Goal: Answer question/provide support: Share knowledge or assist other users

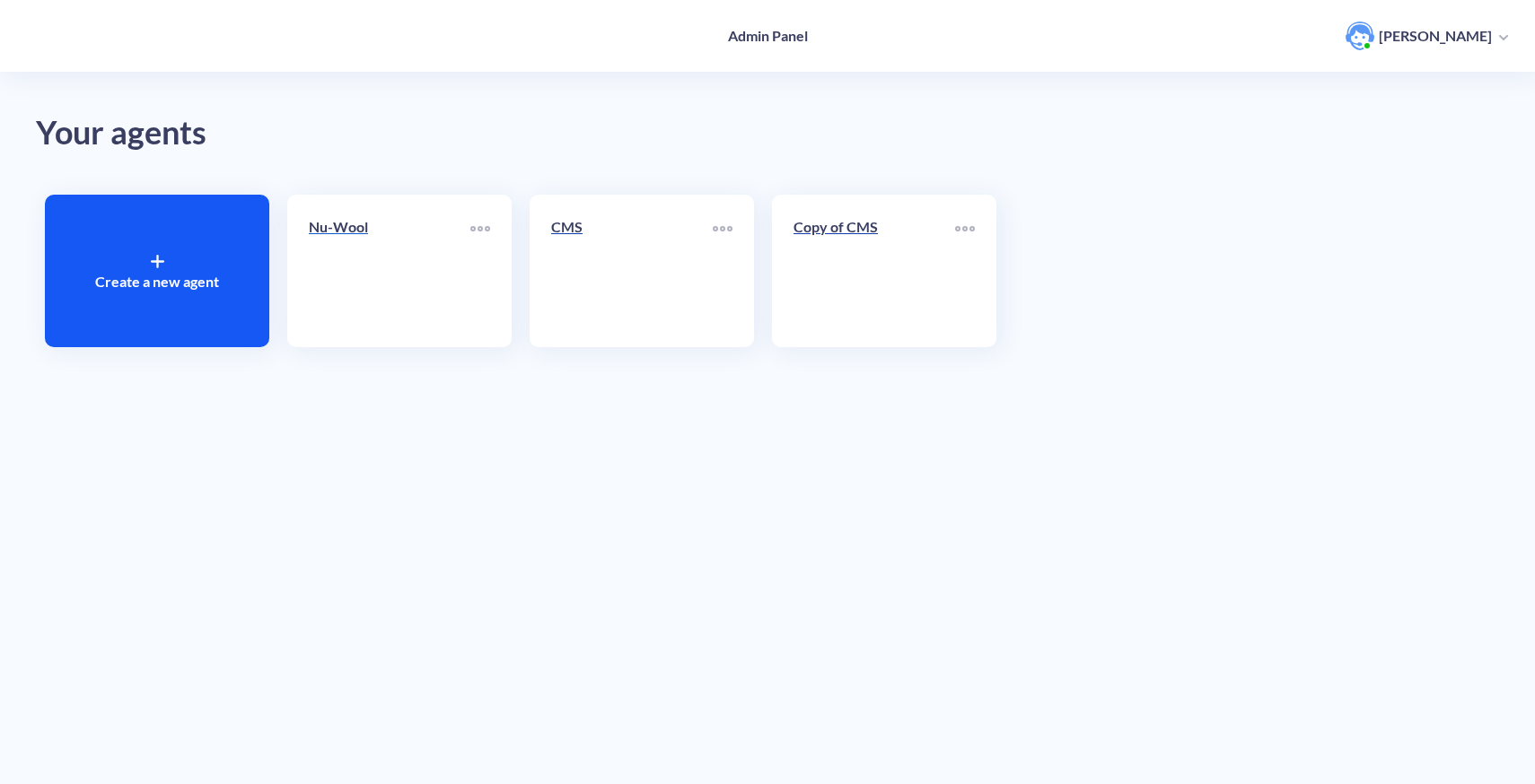
click at [384, 299] on link "Nu-Wool" at bounding box center [390, 271] width 161 height 109
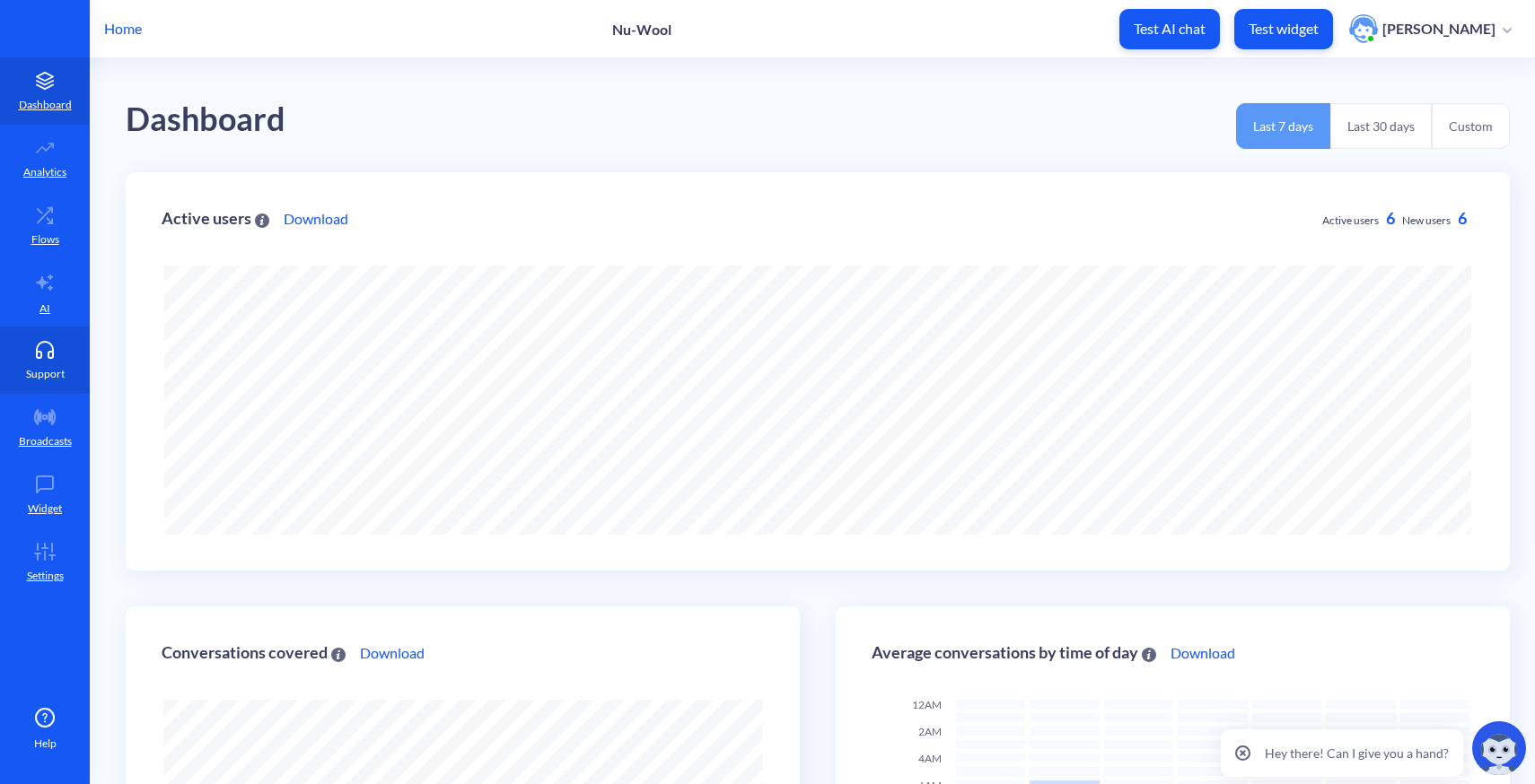
click at [56, 367] on p "Support" at bounding box center [45, 374] width 38 height 16
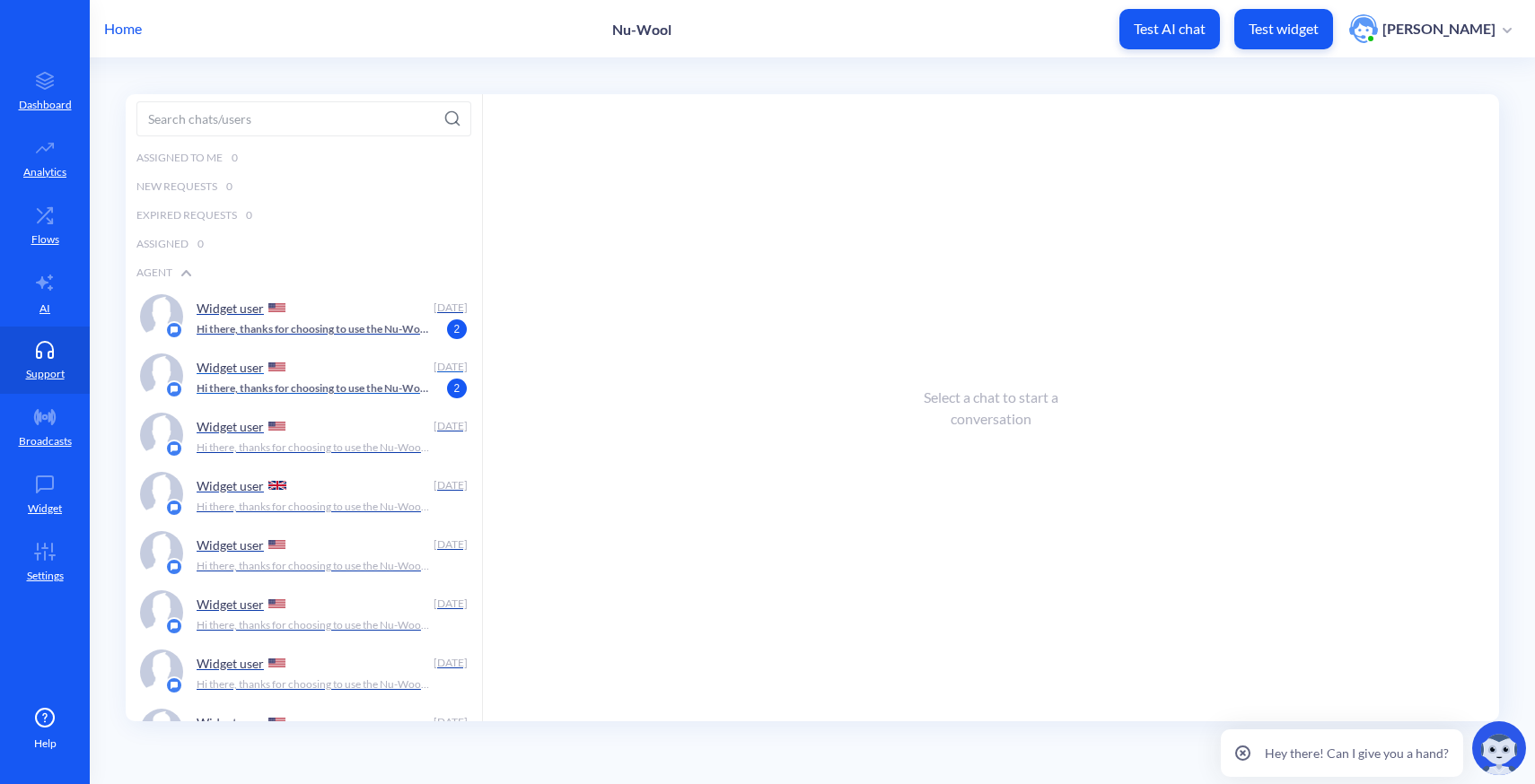
click at [319, 384] on p "Hi there, thanks for choosing to use the Nu-Wool Chatbot! How can I help you [D…" at bounding box center [313, 388] width 233 height 16
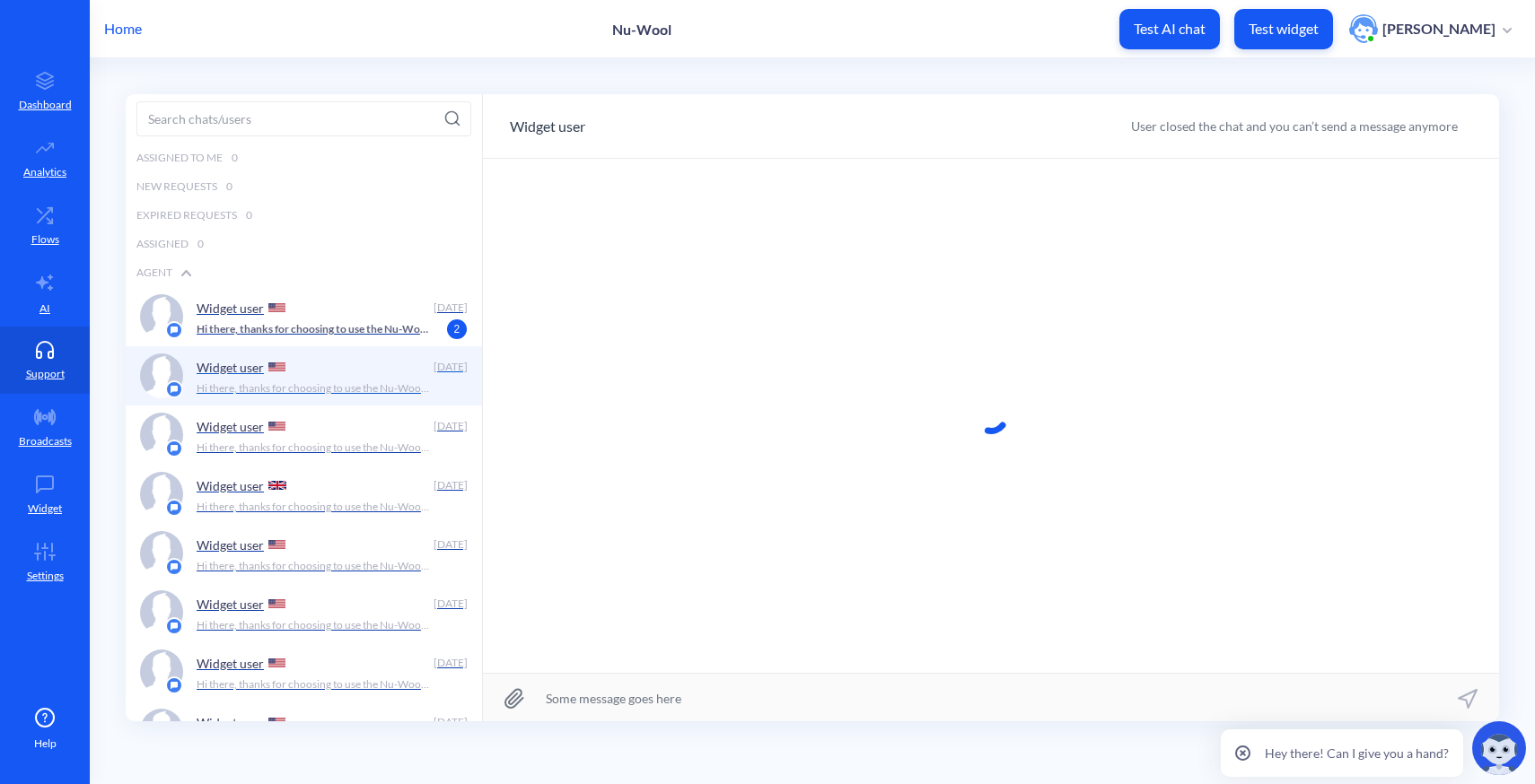
scroll to position [1, 0]
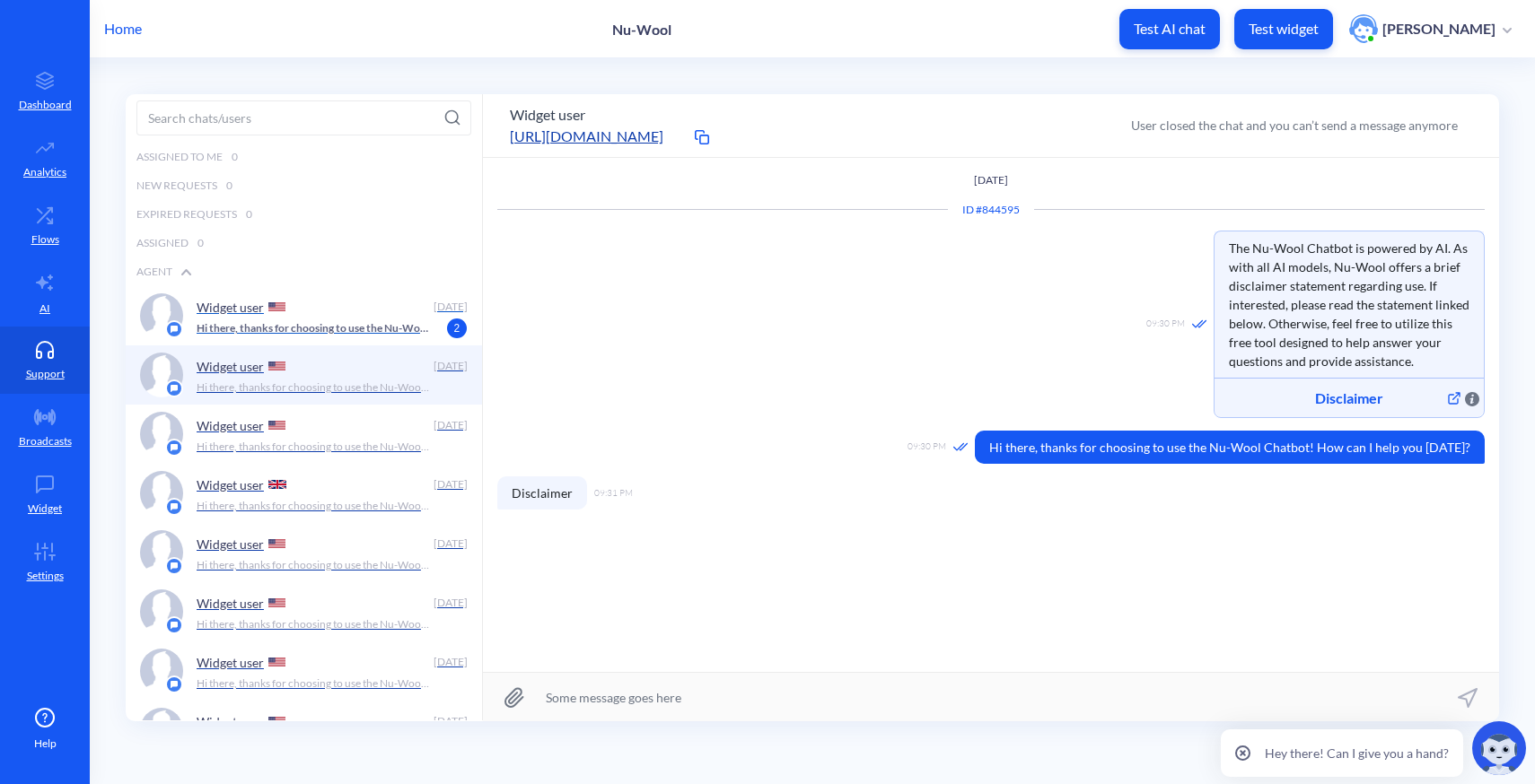
click at [325, 321] on p "Hi there, thanks for choosing to use the Nu-Wool Chatbot! How can I help you [D…" at bounding box center [313, 328] width 233 height 16
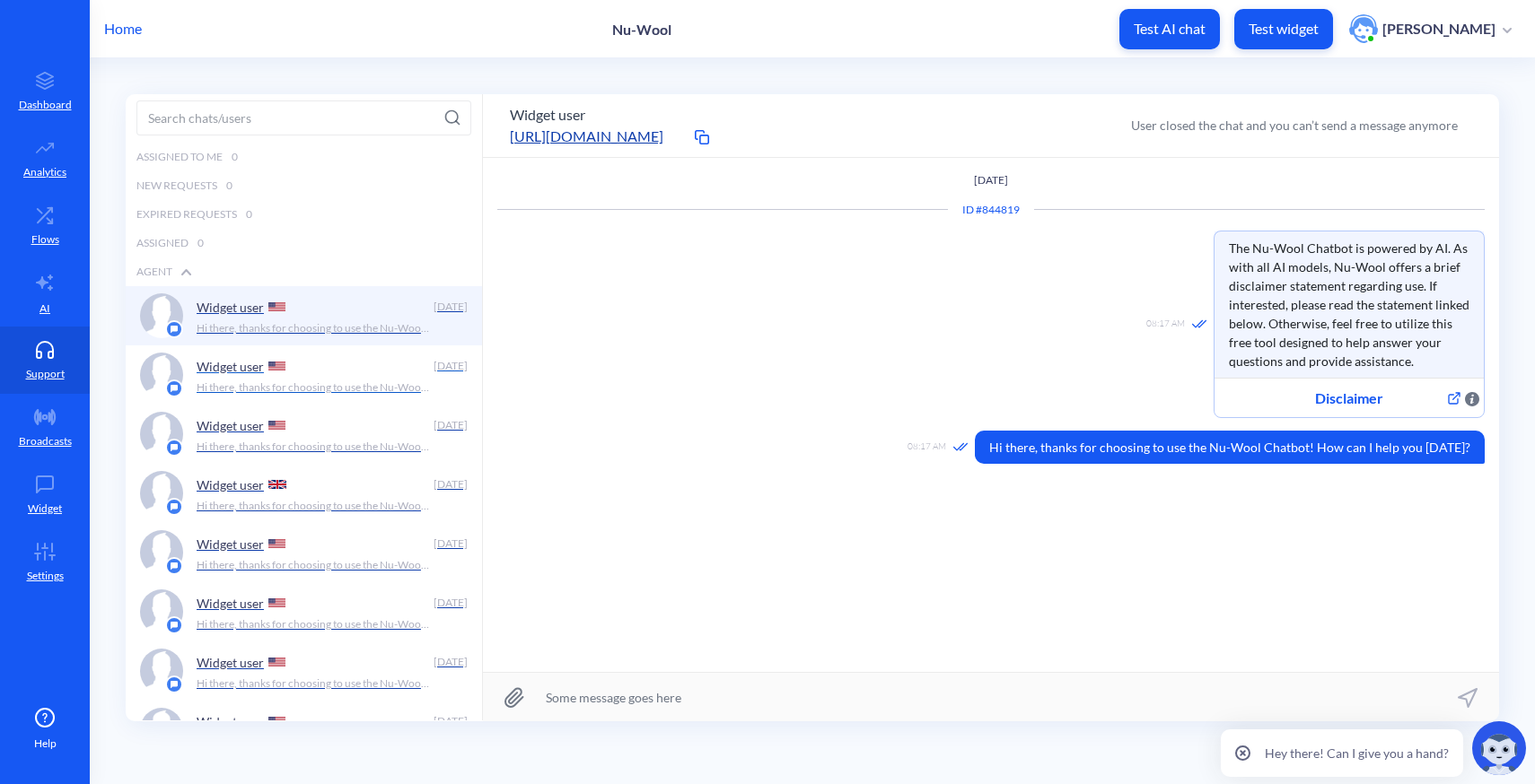
click at [310, 380] on p "Hi there, thanks for choosing to use the Nu-Wool Chatbot! How can I help you [D…" at bounding box center [313, 388] width 233 height 16
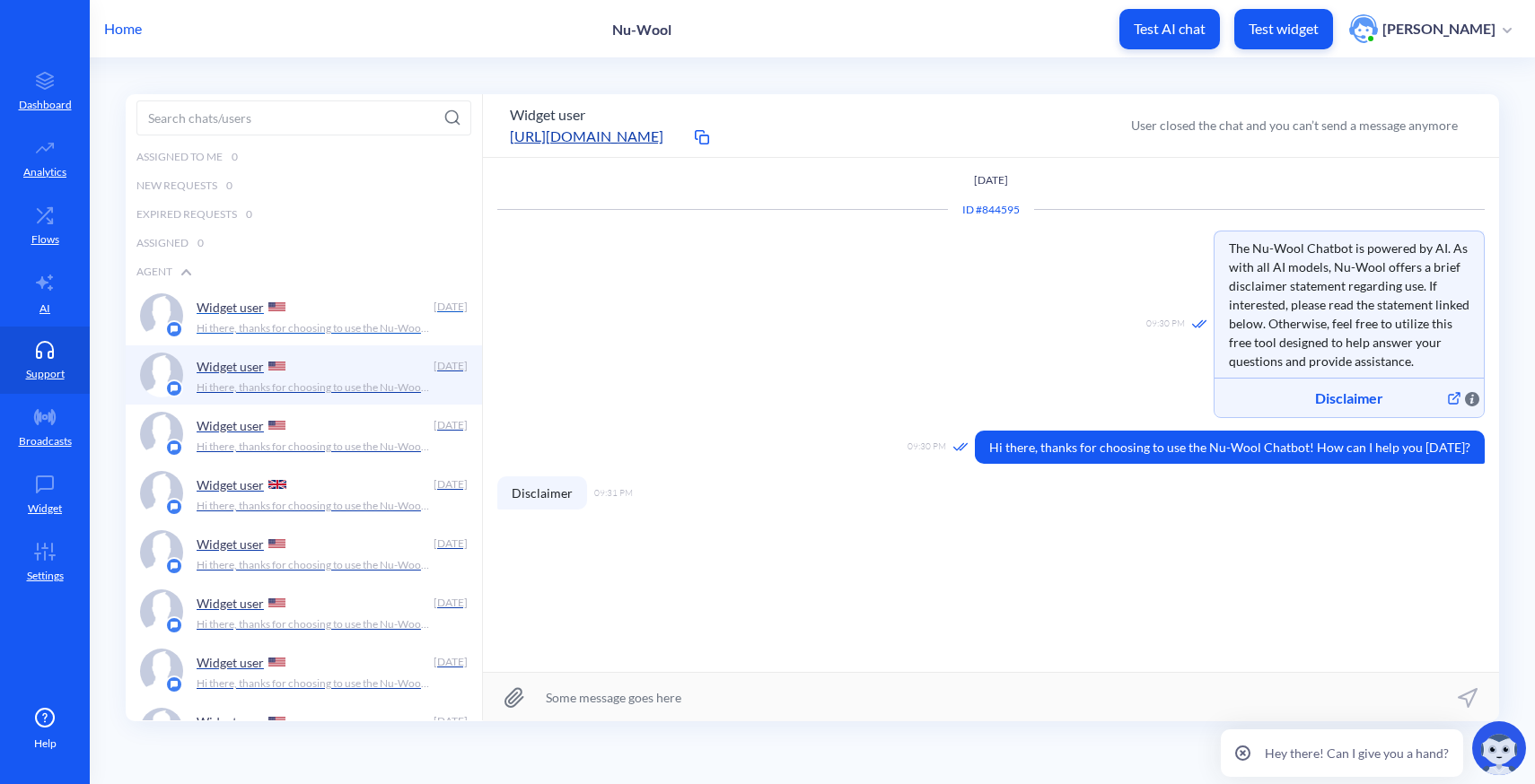
click at [328, 323] on p "Hi there, thanks for choosing to use the Nu-Wool Chatbot! How can I help you [D…" at bounding box center [313, 328] width 233 height 16
